Goal: Task Accomplishment & Management: Complete application form

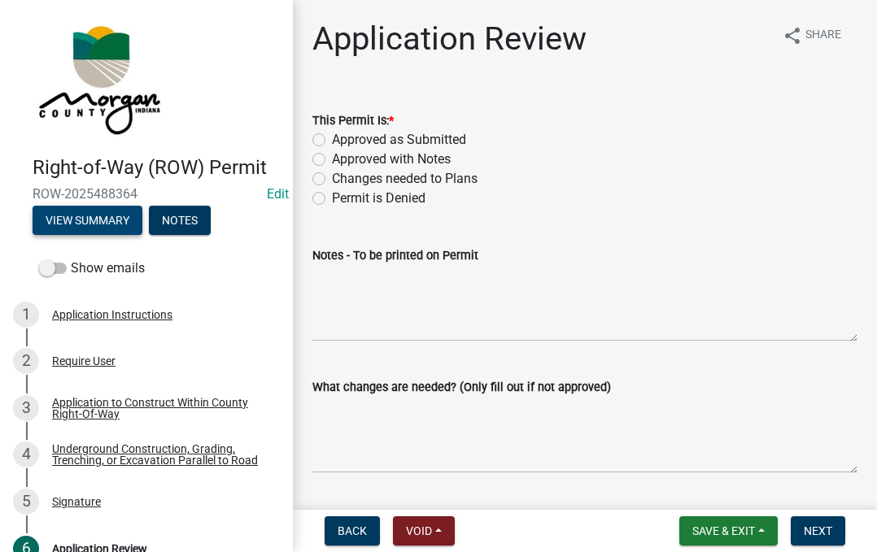
click at [70, 226] on button "View Summary" at bounding box center [88, 220] width 110 height 29
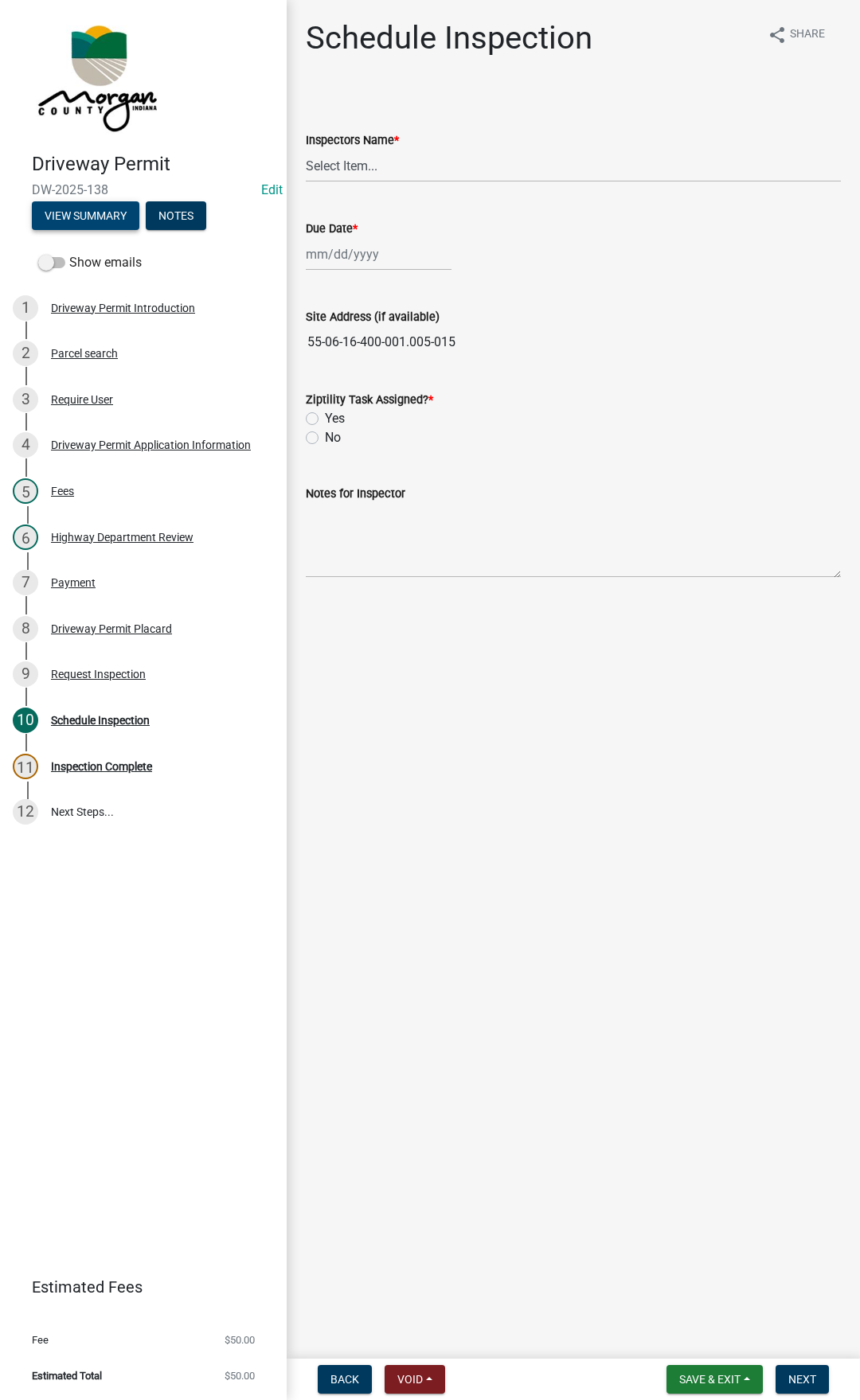
click at [61, 224] on button "View Summary" at bounding box center [86, 215] width 108 height 28
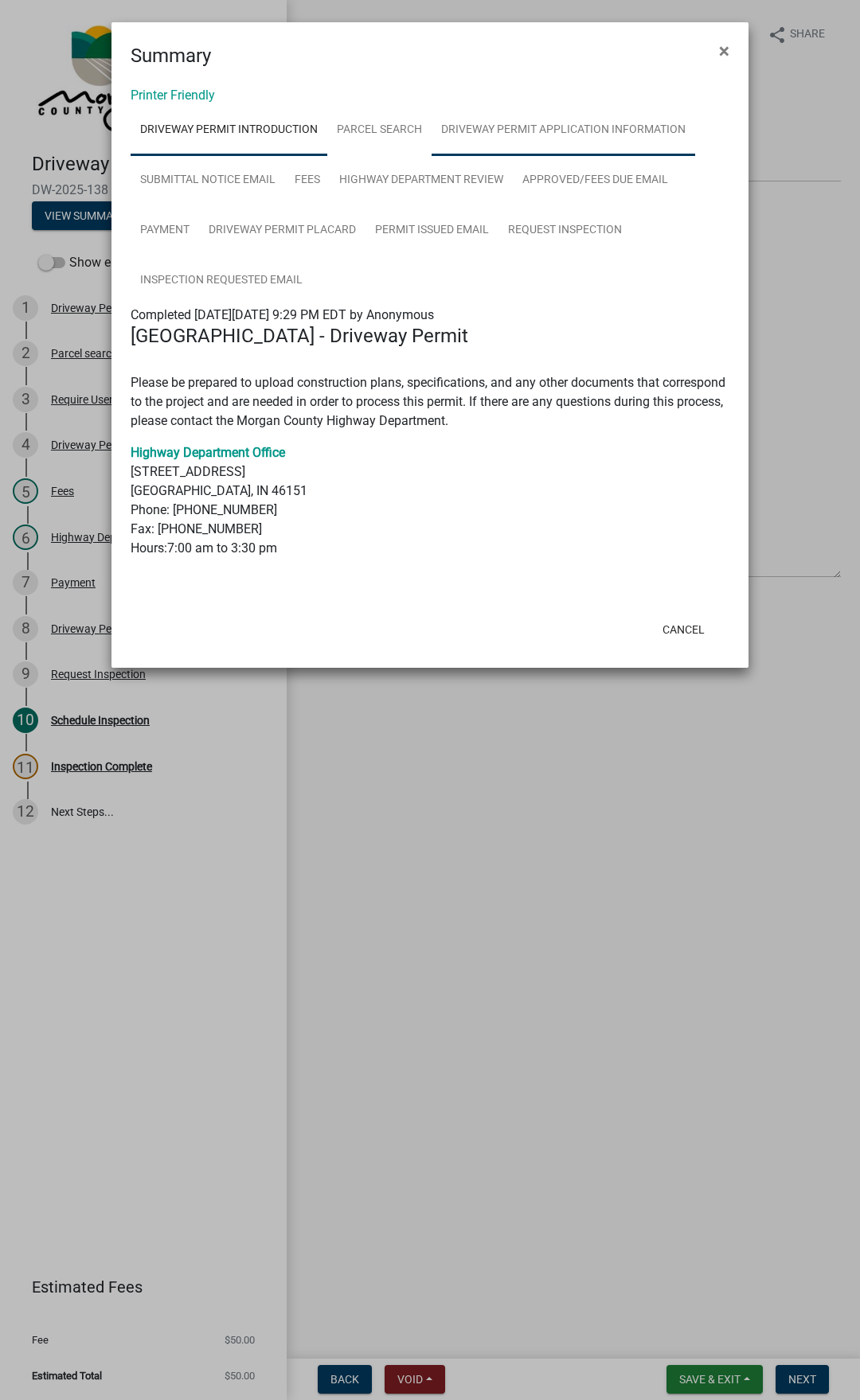
click at [556, 153] on link "Driveway Permit Application Information" at bounding box center [563, 130] width 263 height 51
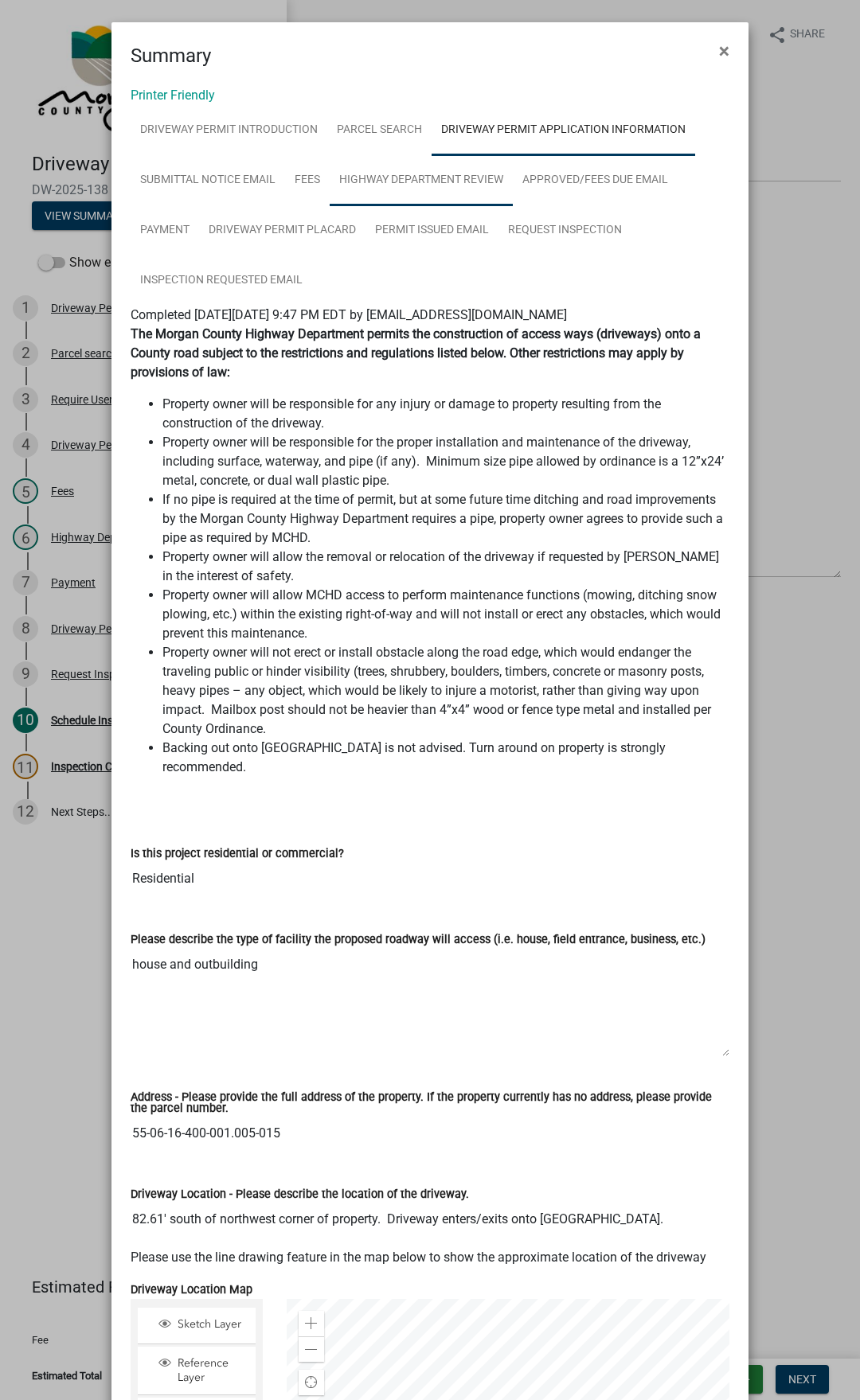
click at [488, 173] on link "Highway Department Review" at bounding box center [421, 181] width 183 height 51
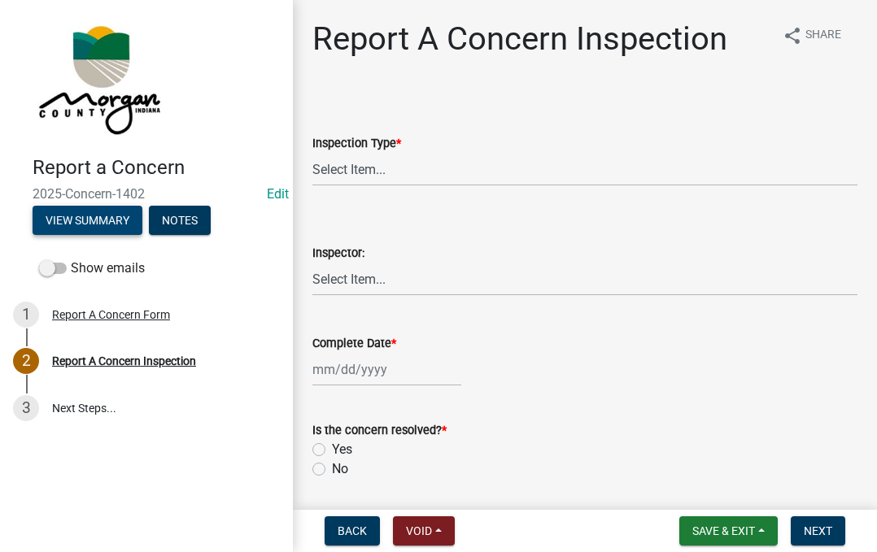
click at [92, 211] on button "View Summary" at bounding box center [88, 220] width 110 height 29
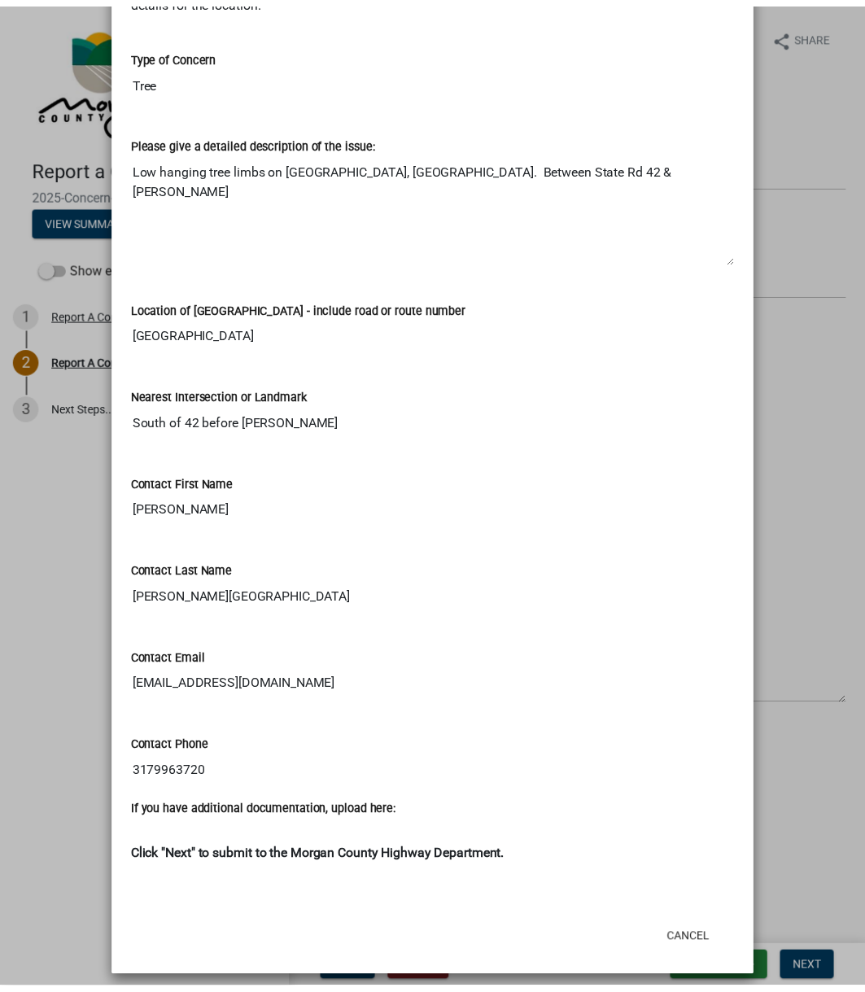
scroll to position [277, 0]
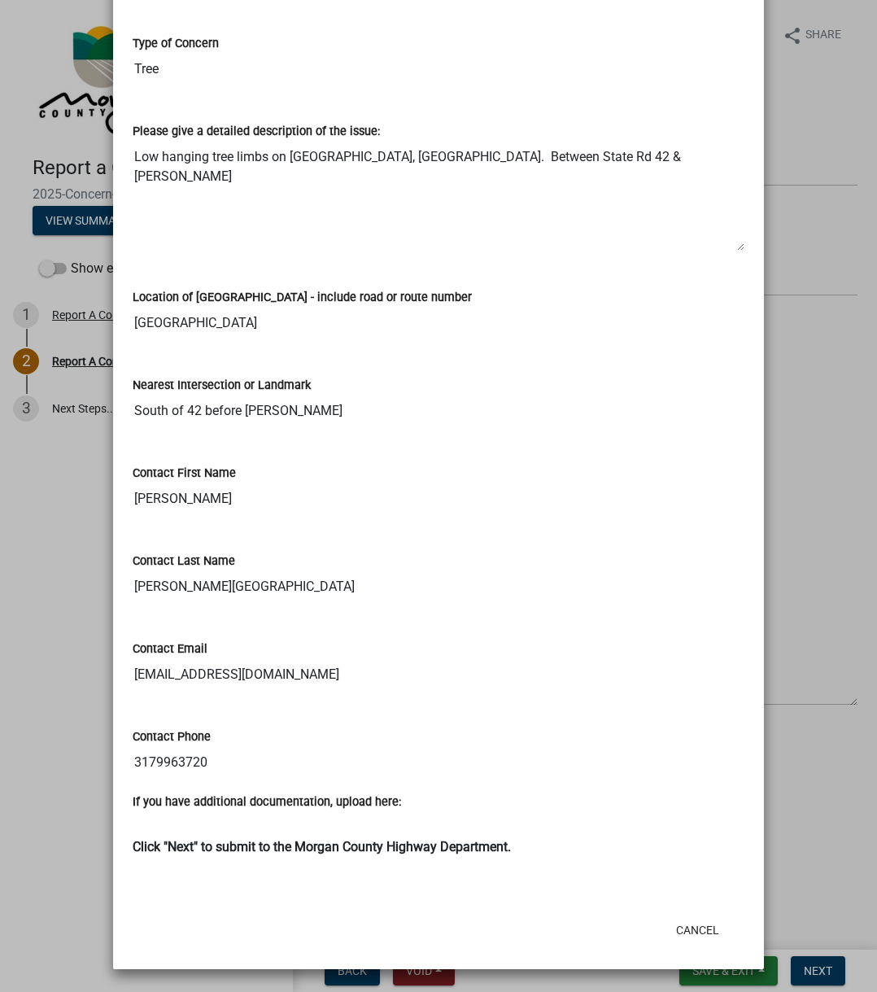
click at [135, 155] on textarea "Low hanging tree limbs on Gasburg Road, Mooresville. Between State Rd 42 & Gord…" at bounding box center [439, 196] width 612 height 111
drag, startPoint x: 135, startPoint y: 155, endPoint x: 648, endPoint y: 164, distance: 513.4
click at [648, 164] on textarea "Low hanging tree limbs on Gasburg Road, Mooresville. Between State Rd 42 & Gord…" at bounding box center [439, 196] width 612 height 111
click at [153, 406] on input "South of 42 before Gordon" at bounding box center [439, 411] width 612 height 33
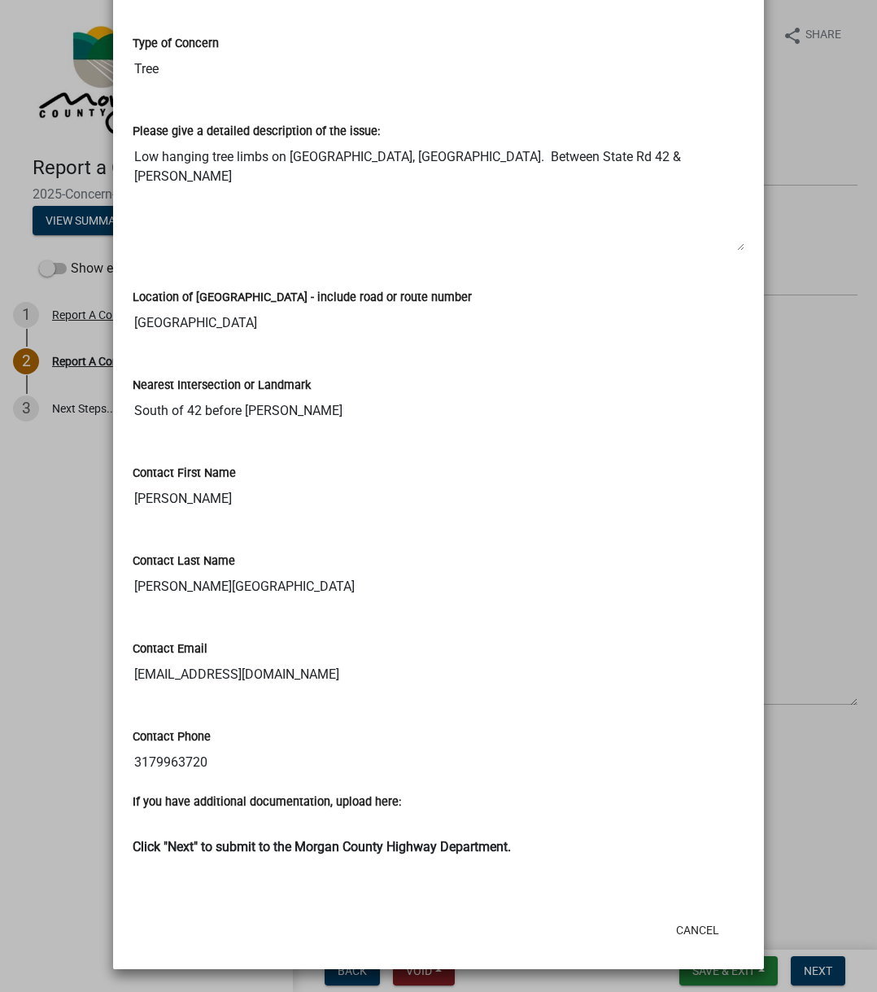
drag, startPoint x: 153, startPoint y: 406, endPoint x: 275, endPoint y: 389, distance: 123.2
click at [275, 389] on div "Nearest Intersection or Landmark South of 42 before Gordon" at bounding box center [439, 389] width 612 height 75
click at [425, 473] on div "Contact First Name" at bounding box center [439, 473] width 612 height 20
click at [678, 552] on button "Cancel" at bounding box center [697, 929] width 69 height 29
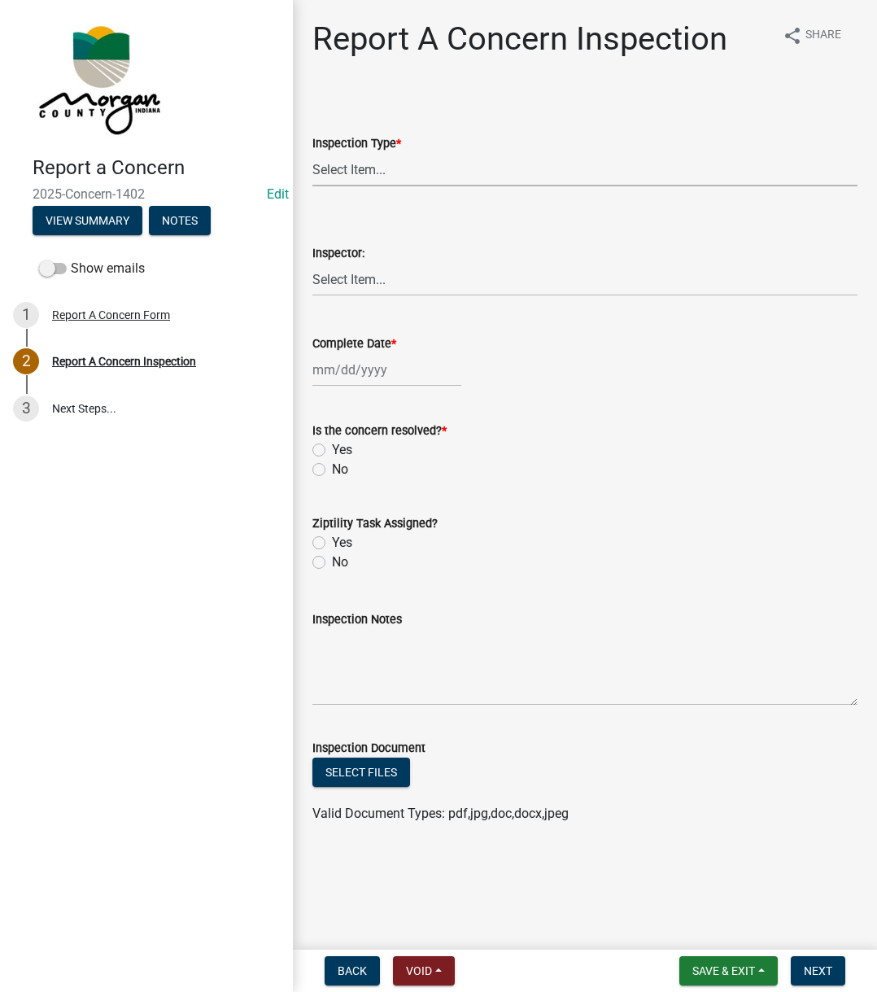
click at [438, 164] on select "Select Item... Pot Hole Patching Ditch Tree Sign Mowing Culvert Other" at bounding box center [584, 169] width 545 height 33
click at [312, 153] on select "Select Item... Pot Hole Patching Ditch Tree Sign Mowing Culvert Other" at bounding box center [584, 169] width 545 height 33
select select "3582e9dc-d8cd-4526-a2d9-157cc62522fd"
click at [379, 294] on select "Select Item... Charlie Wilson Justin Schneck Ron Owens John Grenier Eddie Fishe…" at bounding box center [584, 279] width 545 height 33
click at [312, 263] on select "Select Item... Charlie Wilson Justin Schneck Ron Owens John Grenier Eddie Fishe…" at bounding box center [584, 279] width 545 height 33
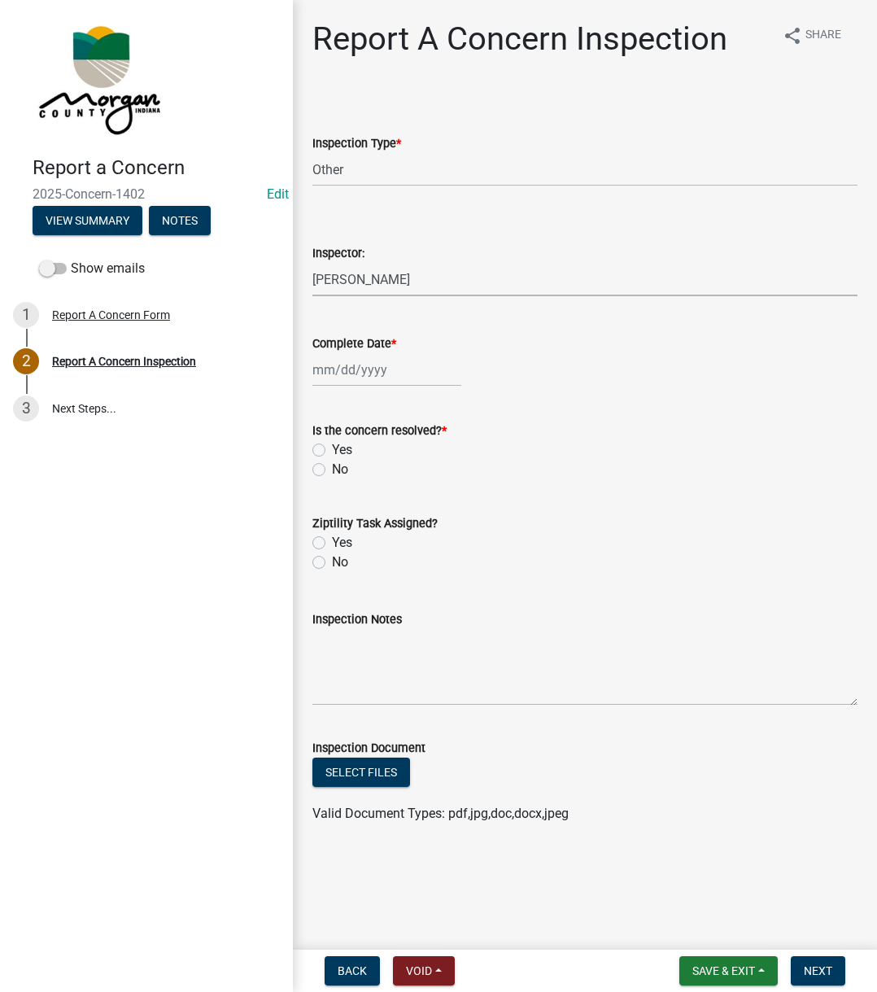
select select "742eb044-fc58-4034-b35e-1550e746fcda"
click at [338, 347] on label "Complete Date *" at bounding box center [354, 343] width 84 height 11
click at [338, 353] on input "Complete Date *" at bounding box center [386, 369] width 149 height 33
select select "10"
select select "2025"
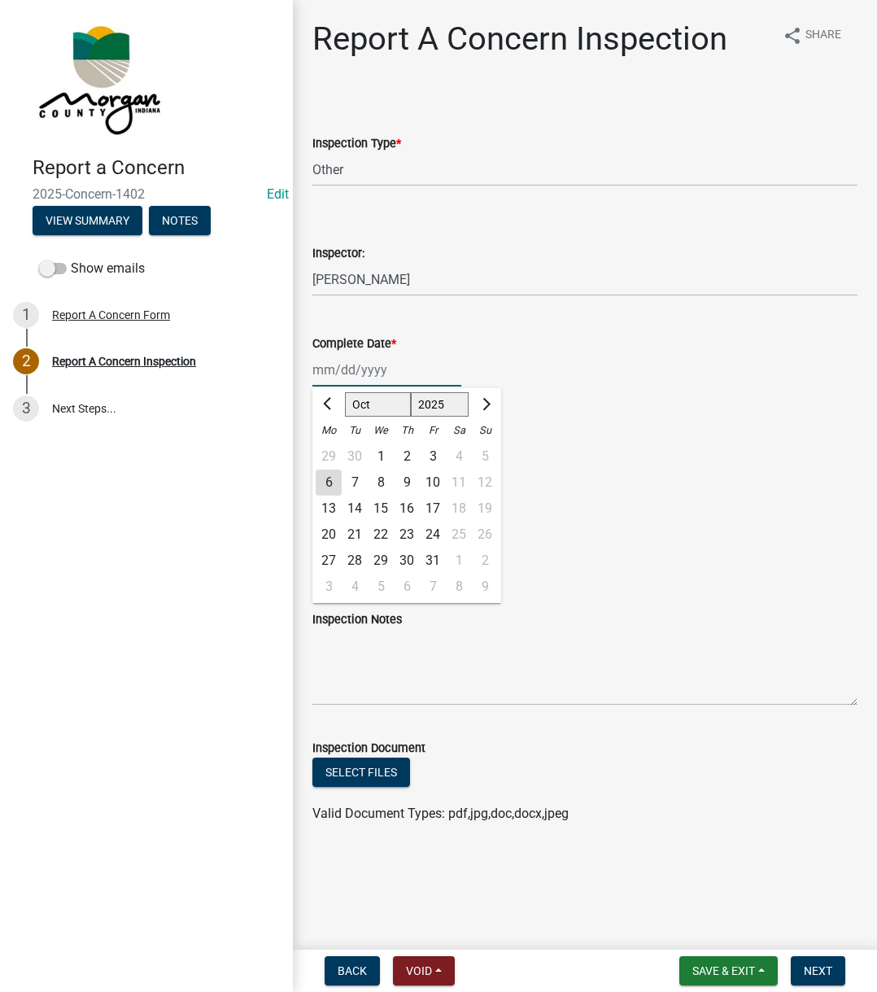
click at [350, 374] on input "Complete Date *" at bounding box center [386, 369] width 149 height 33
click at [665, 358] on div "Jan Feb Mar Apr May Jun Jul Aug Sep Oct Nov Dec 1525 1526 1527 1528 1529 1530 1…" at bounding box center [584, 369] width 545 height 33
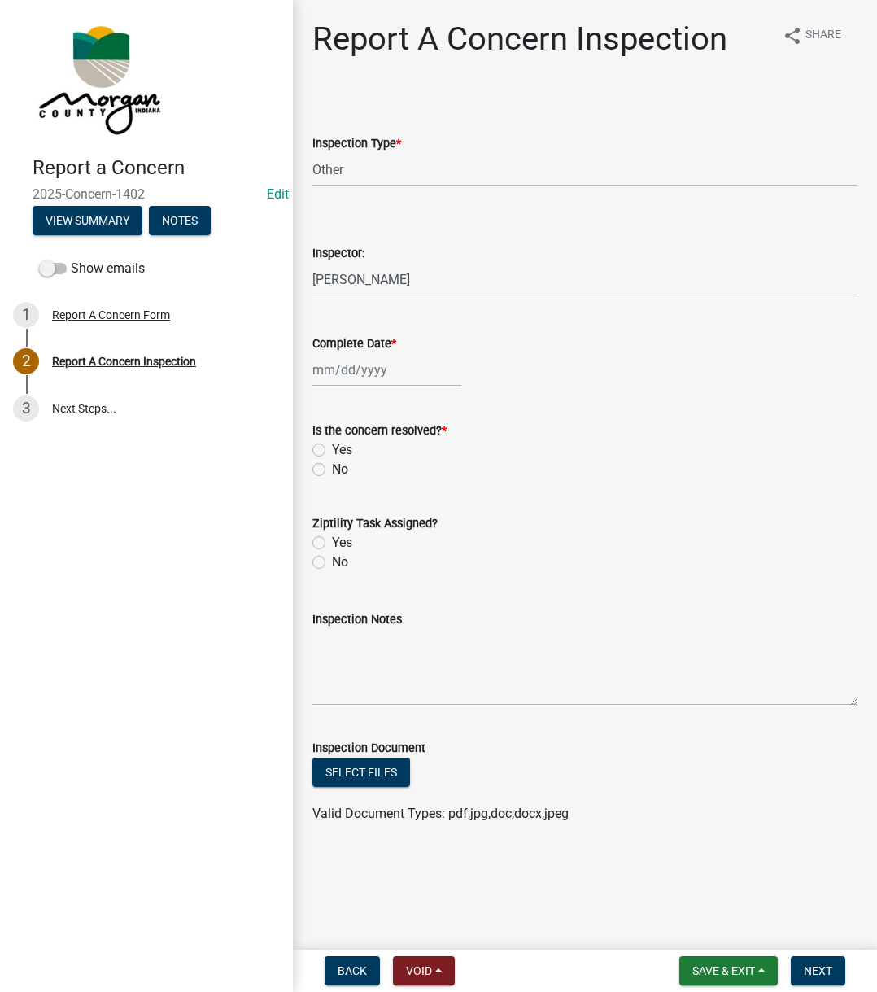
click at [404, 366] on div at bounding box center [386, 369] width 149 height 33
select select "10"
select select "2025"
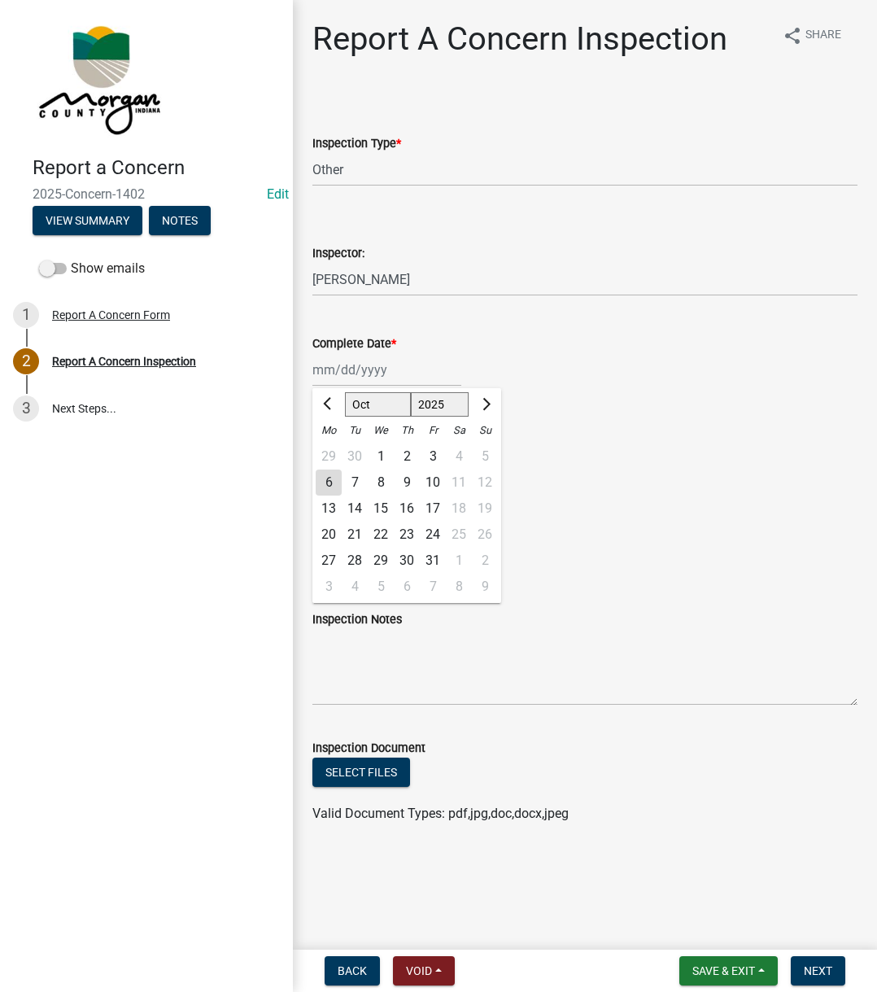
drag, startPoint x: 323, startPoint y: 484, endPoint x: 332, endPoint y: 469, distance: 17.2
click at [323, 483] on div "6" at bounding box center [329, 482] width 26 height 26
type input "10/06/2025"
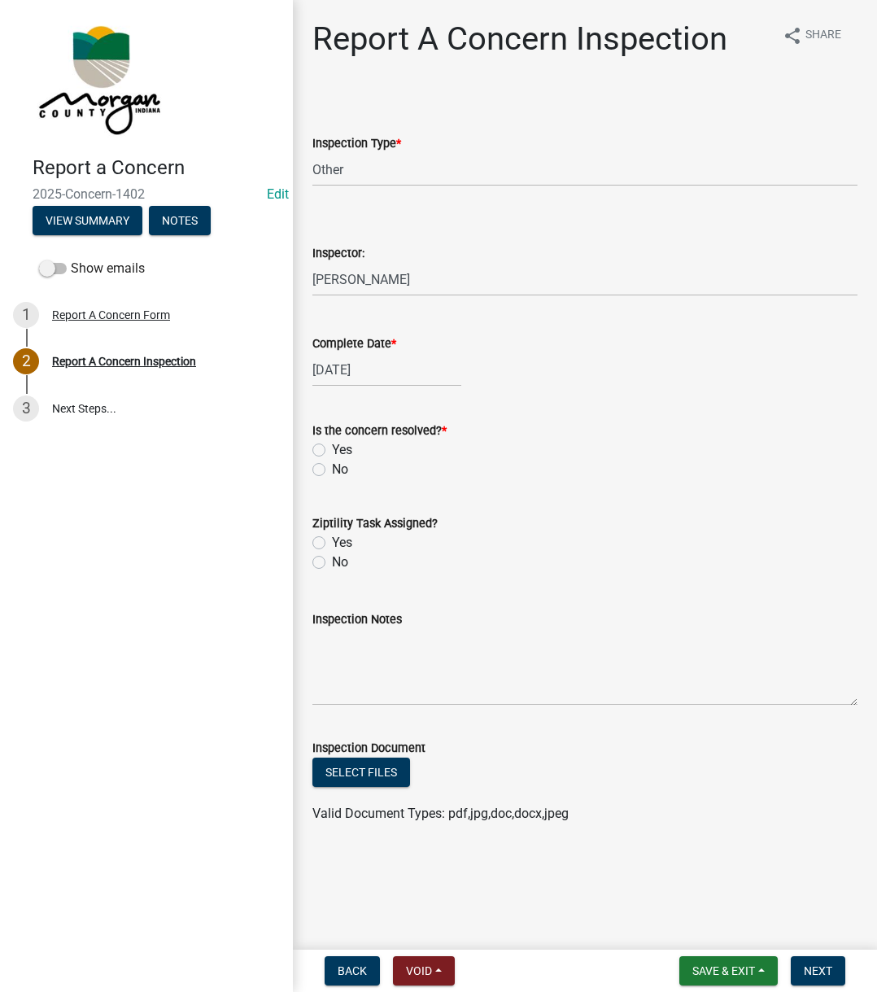
click at [332, 443] on label "Yes" at bounding box center [342, 450] width 20 height 20
click at [332, 443] on input "Yes" at bounding box center [337, 445] width 11 height 11
radio input "true"
click at [332, 540] on label "Yes" at bounding box center [342, 543] width 20 height 20
click at [332, 540] on input "Yes" at bounding box center [337, 538] width 11 height 11
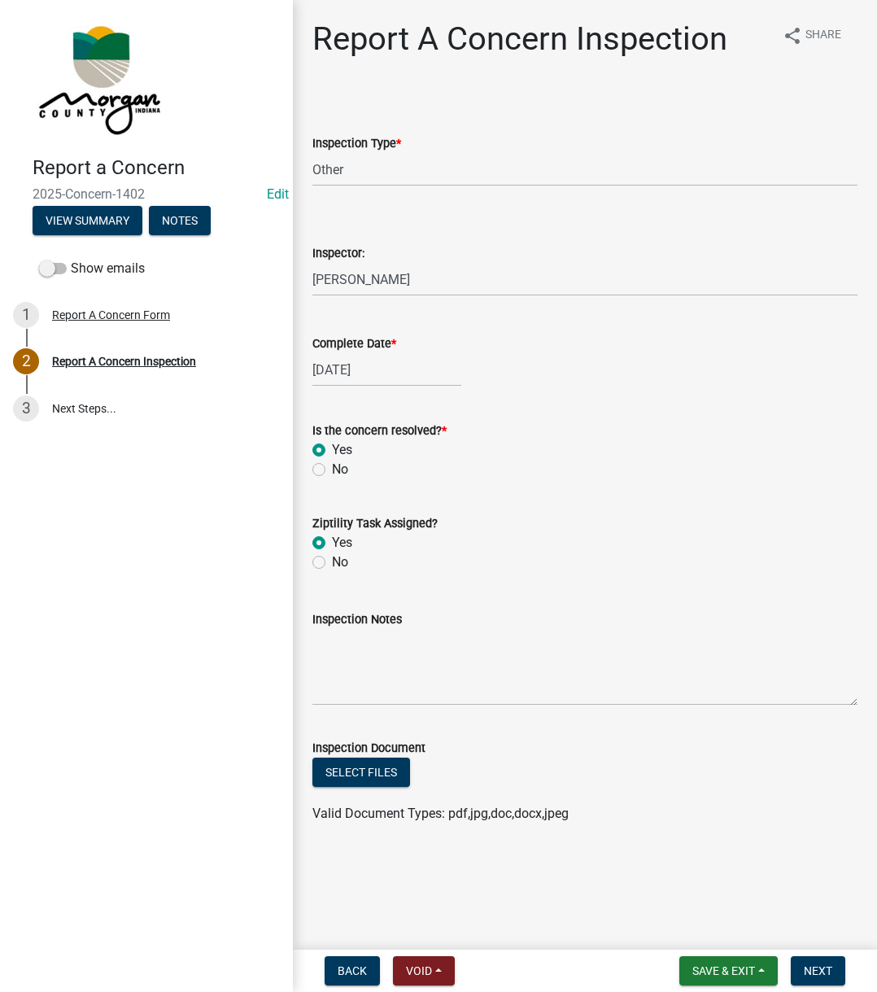
radio input "true"
click at [377, 552] on textarea "Inspection Notes" at bounding box center [584, 667] width 545 height 76
type textarea "Sent to D2"
click at [815, 552] on button "Next" at bounding box center [818, 970] width 55 height 29
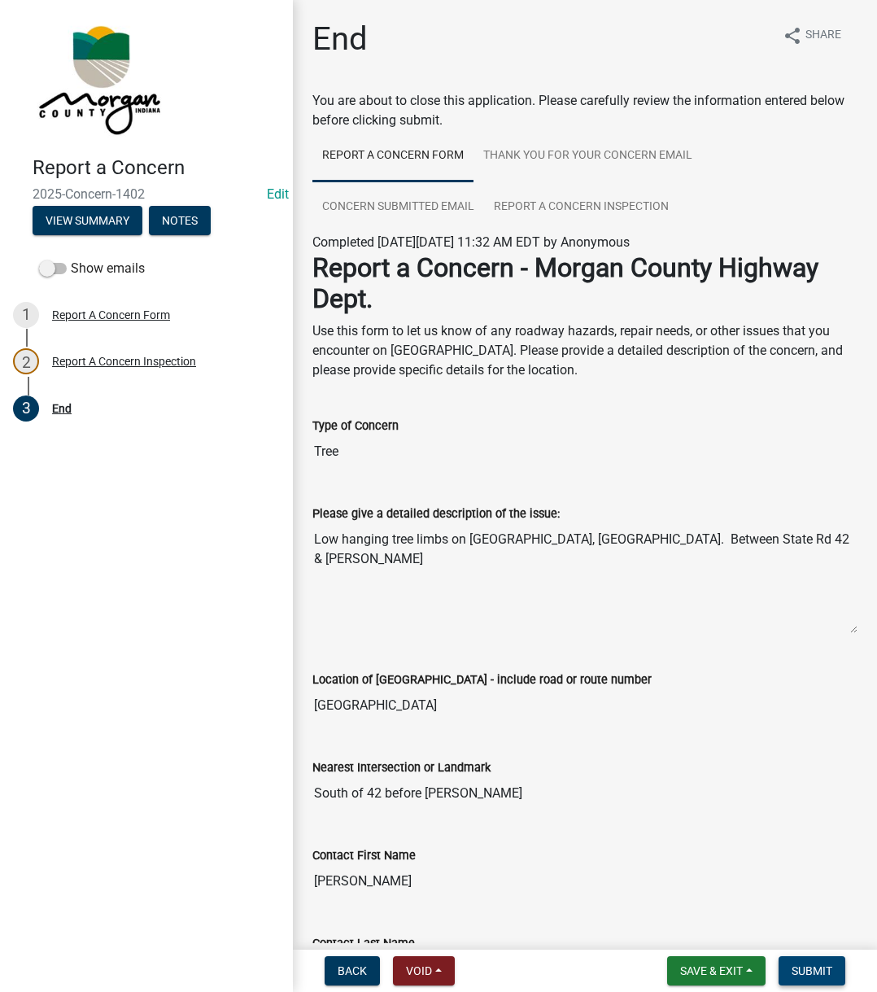
click at [815, 552] on button "Submit" at bounding box center [812, 970] width 67 height 29
